Goal: Navigation & Orientation: Go to known website

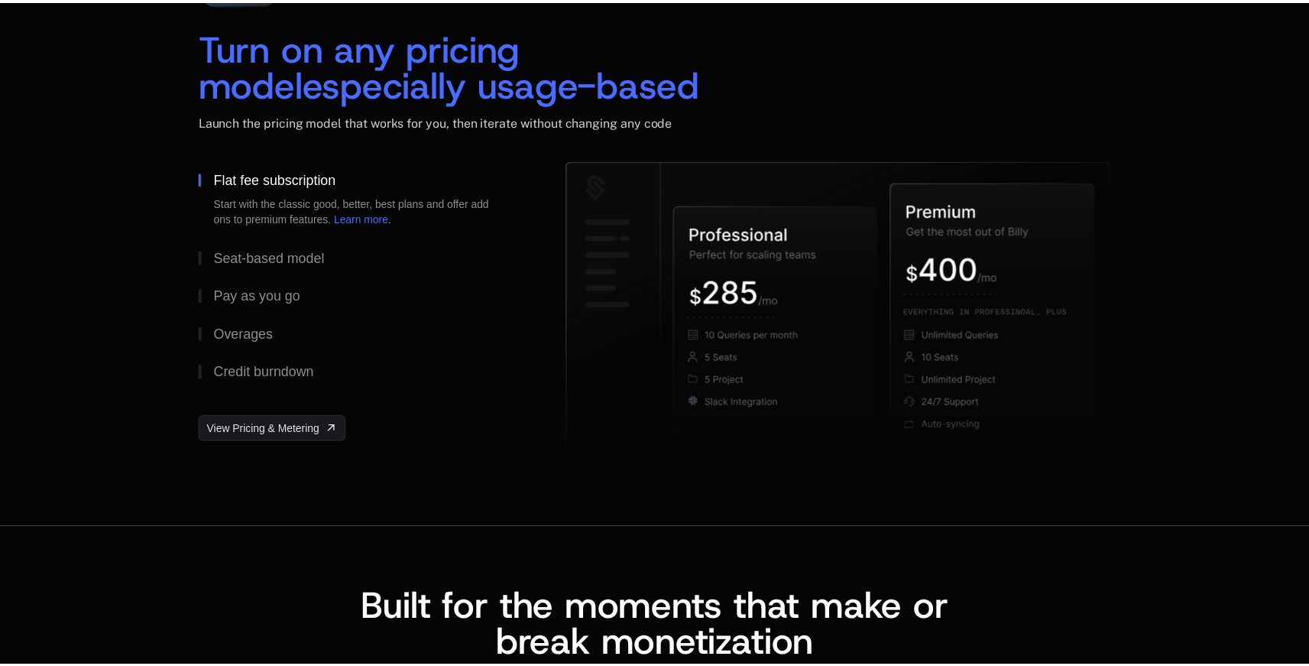
scroll to position [2330, 0]
